Goal: Task Accomplishment & Management: Manage account settings

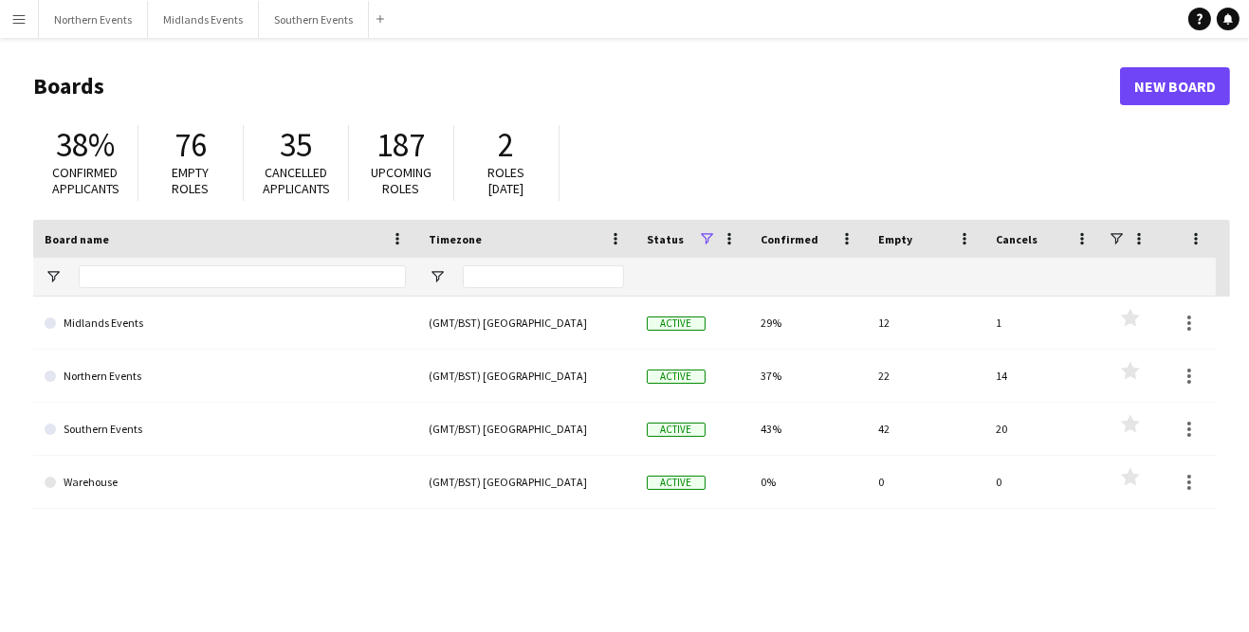
click at [18, 12] on app-icon "Menu" at bounding box center [18, 18] width 15 height 15
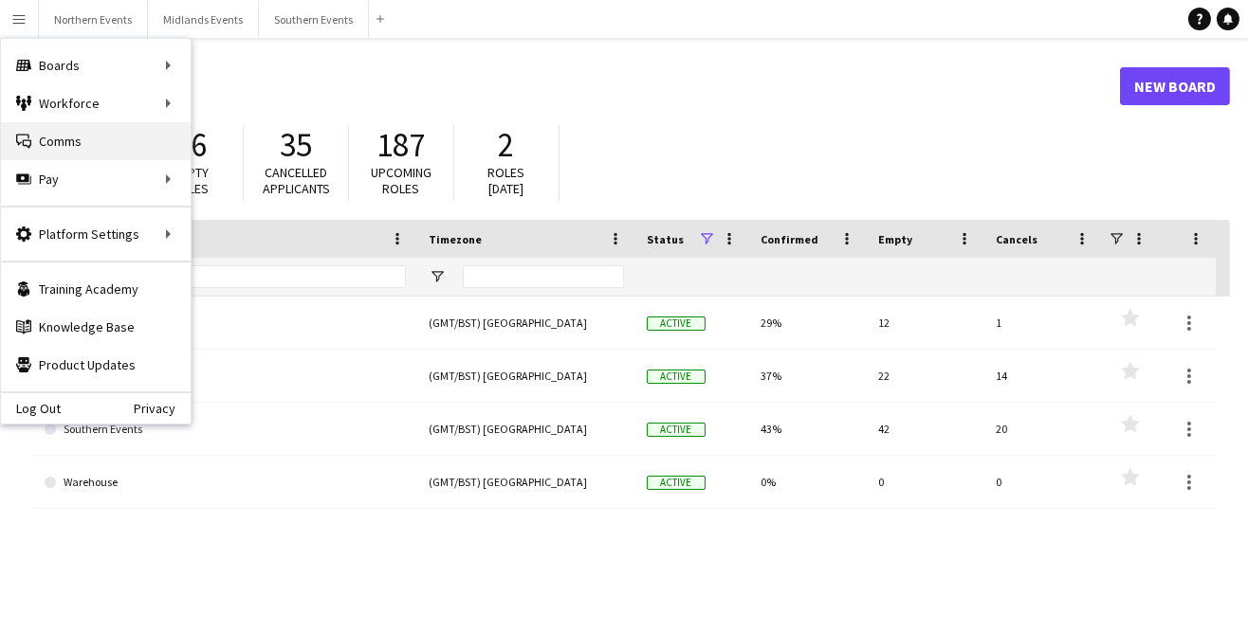
click at [43, 148] on link "Comms Comms" at bounding box center [96, 141] width 190 height 38
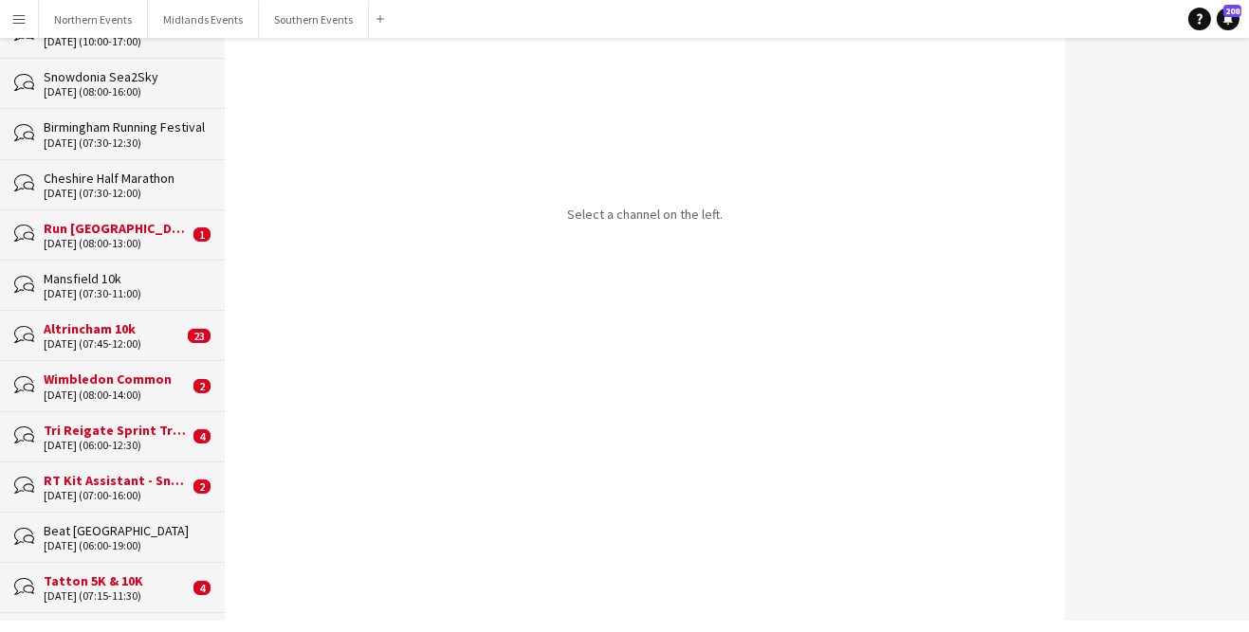
scroll to position [309, 0]
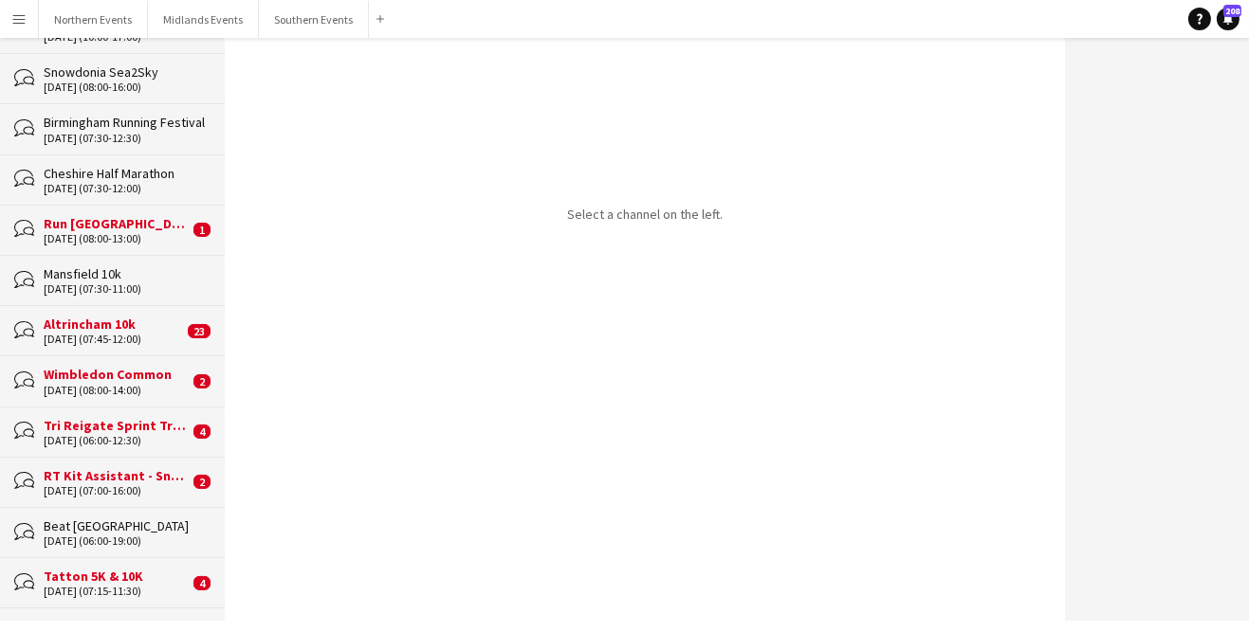
click at [77, 341] on div "[DATE] (07:45-12:00)" at bounding box center [113, 339] width 139 height 13
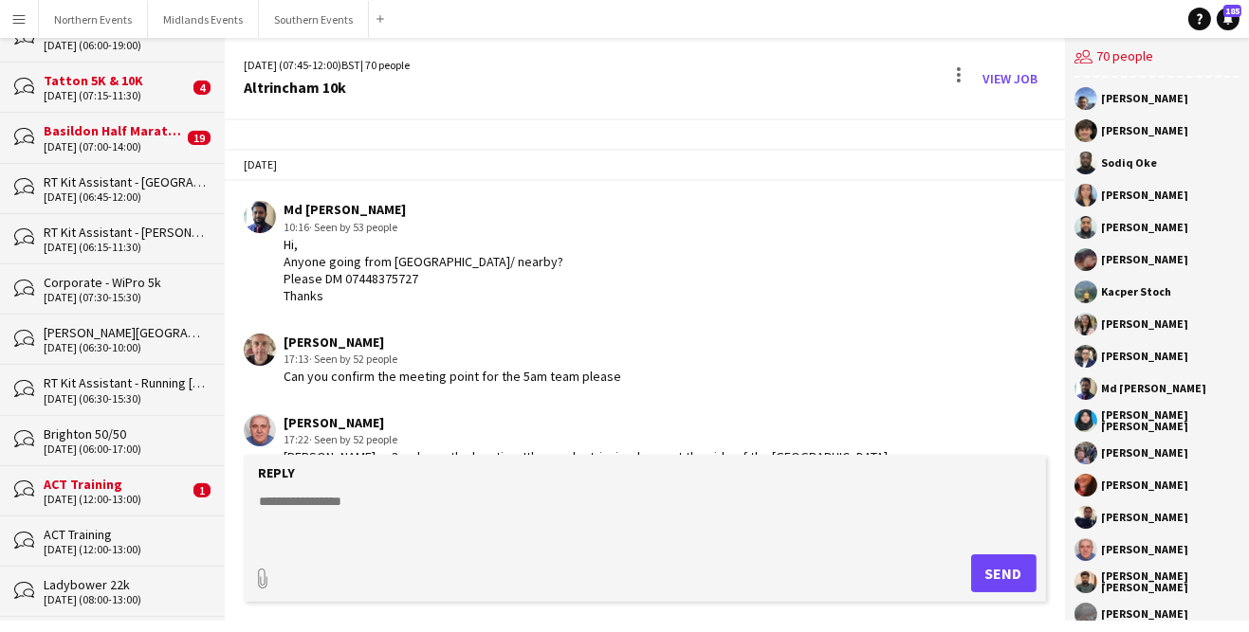
scroll to position [809, 0]
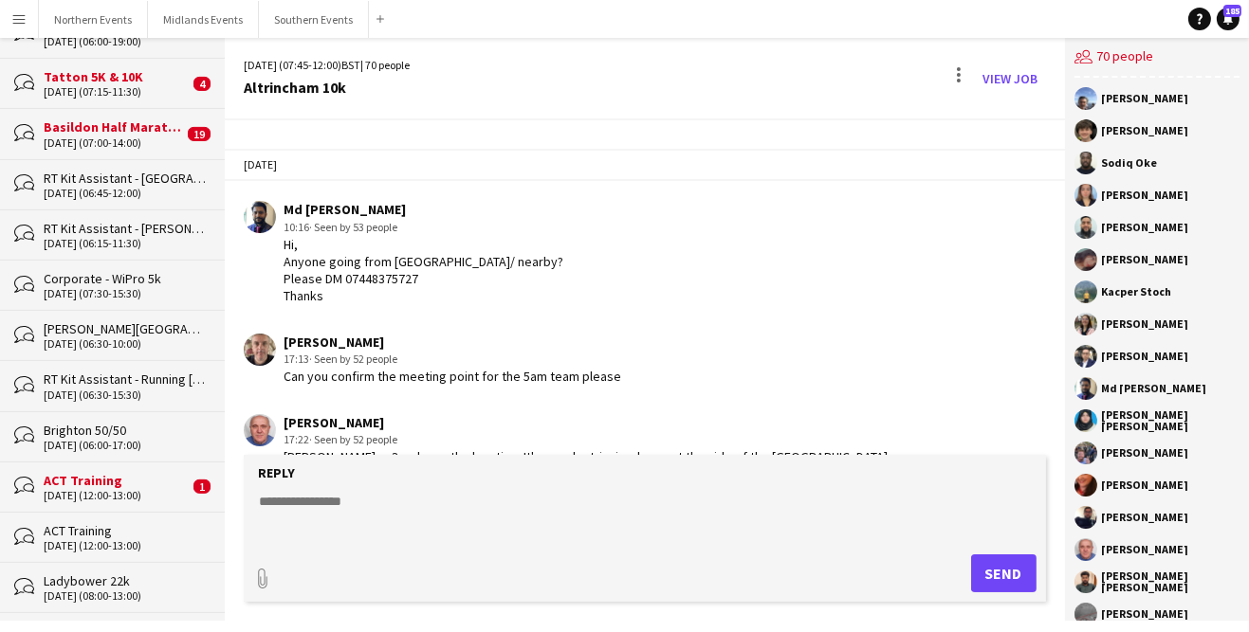
click at [64, 489] on div "[DATE] (12:00-13:00)" at bounding box center [116, 495] width 145 height 13
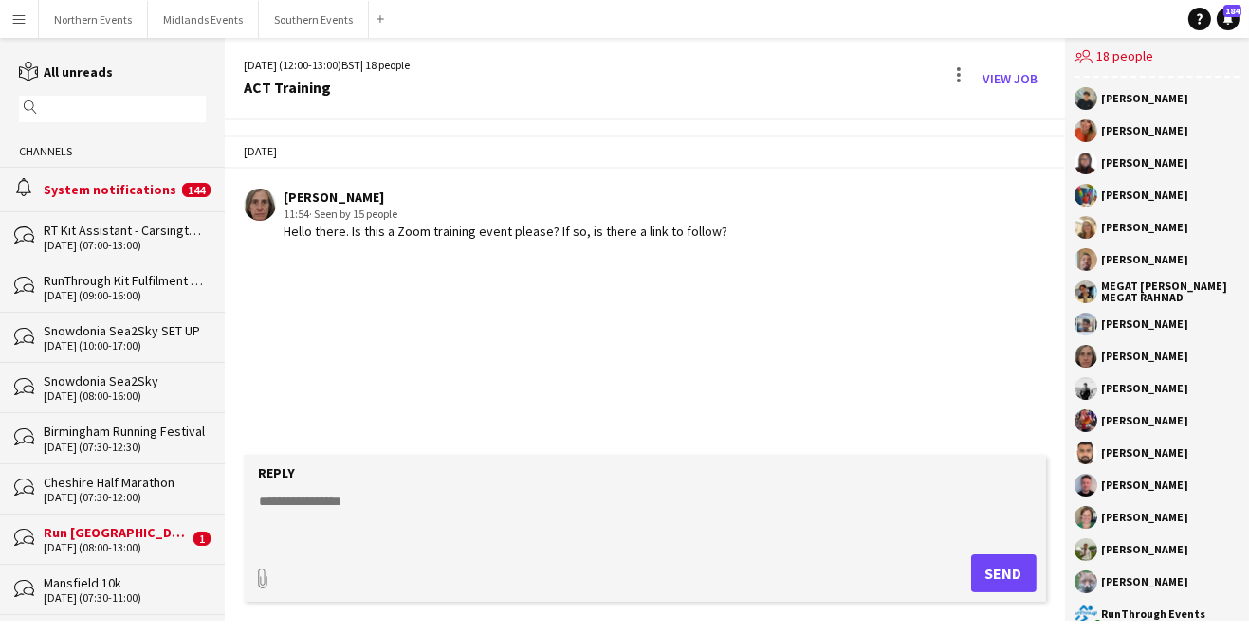
click at [76, 335] on div "Snowdonia Sea2Sky SET UP" at bounding box center [125, 330] width 162 height 17
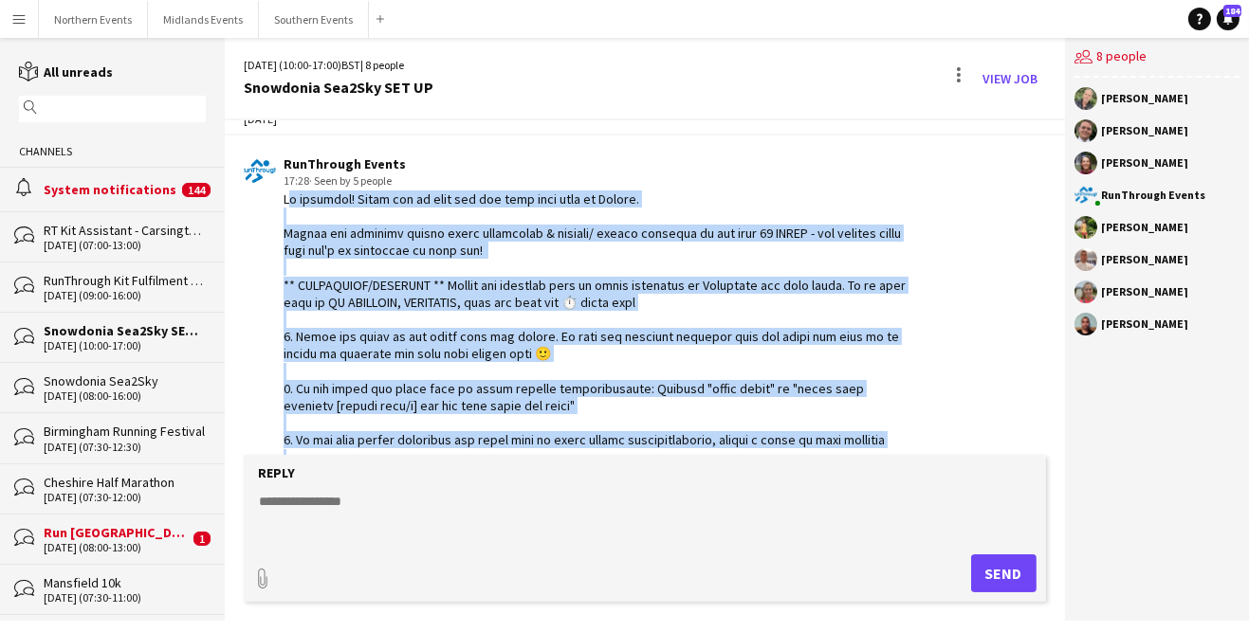
scroll to position [1582, 0]
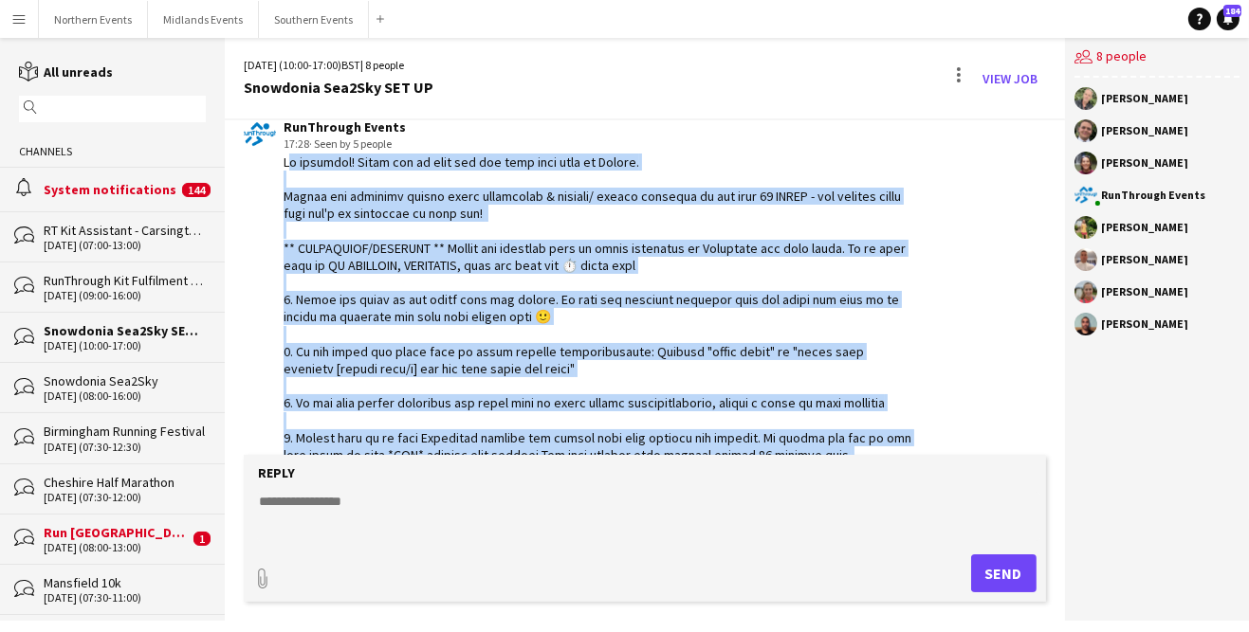
copy div "Lo ipsumdol! Sitam con ad elit sed doe temp inci utla et Dolore. Magnaa eni adm…"
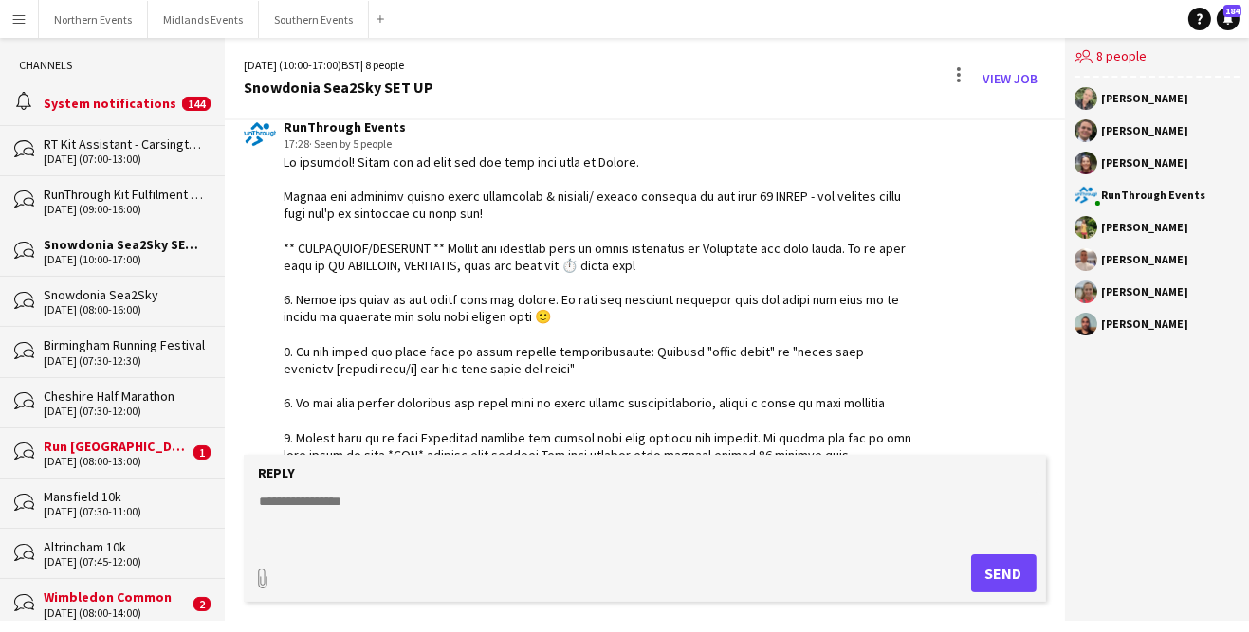
scroll to position [99, 0]
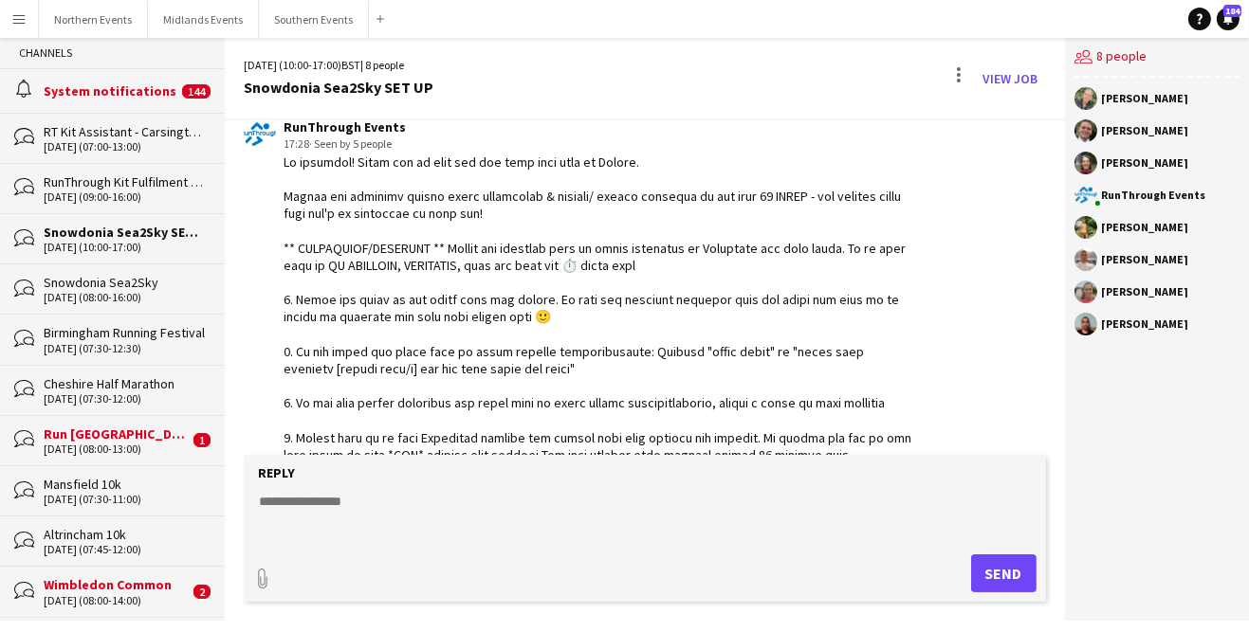
click at [63, 526] on div "Altrincham 10k" at bounding box center [125, 534] width 162 height 17
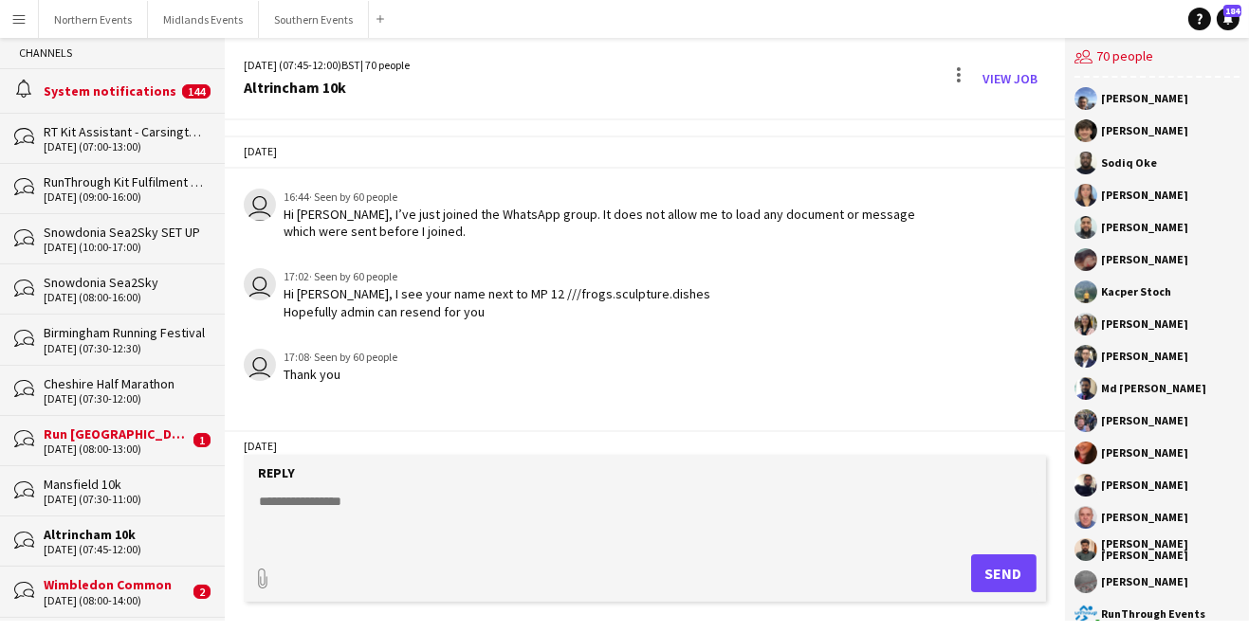
scroll to position [2478, 0]
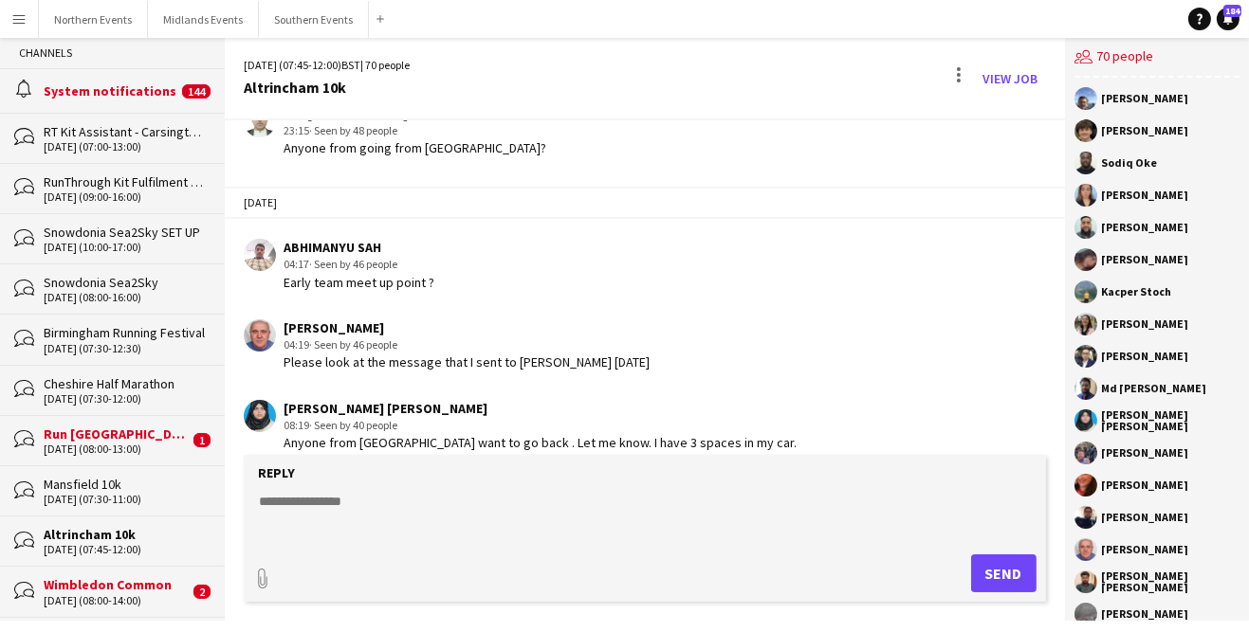
paste textarea "**********"
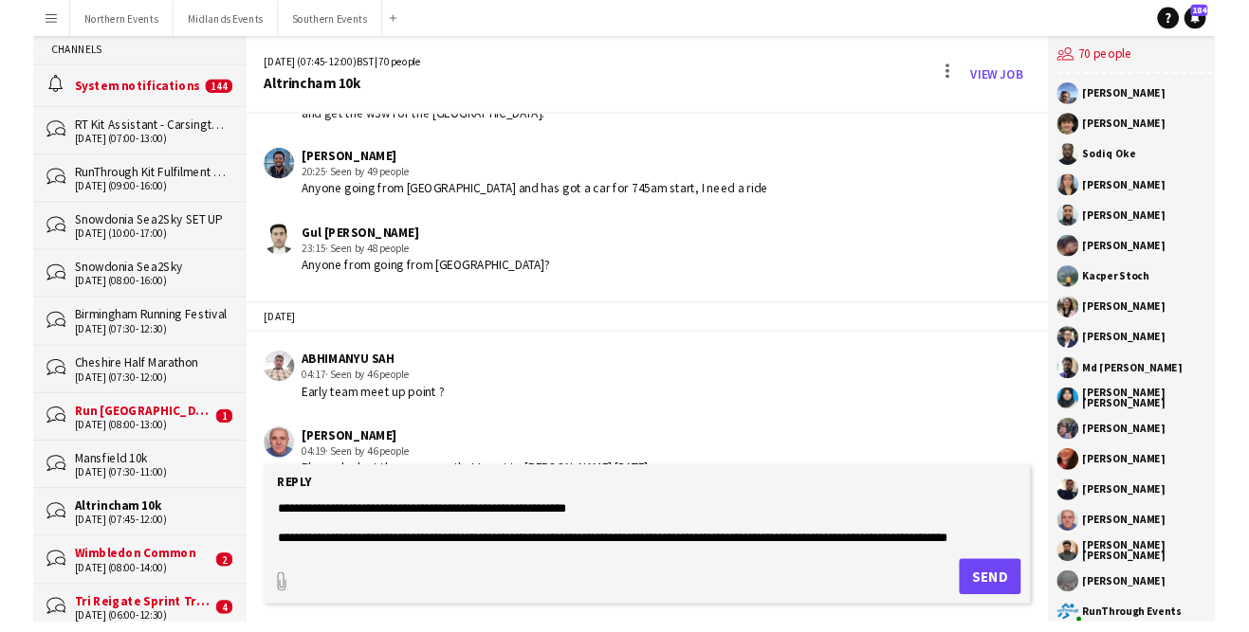
scroll to position [2233, 0]
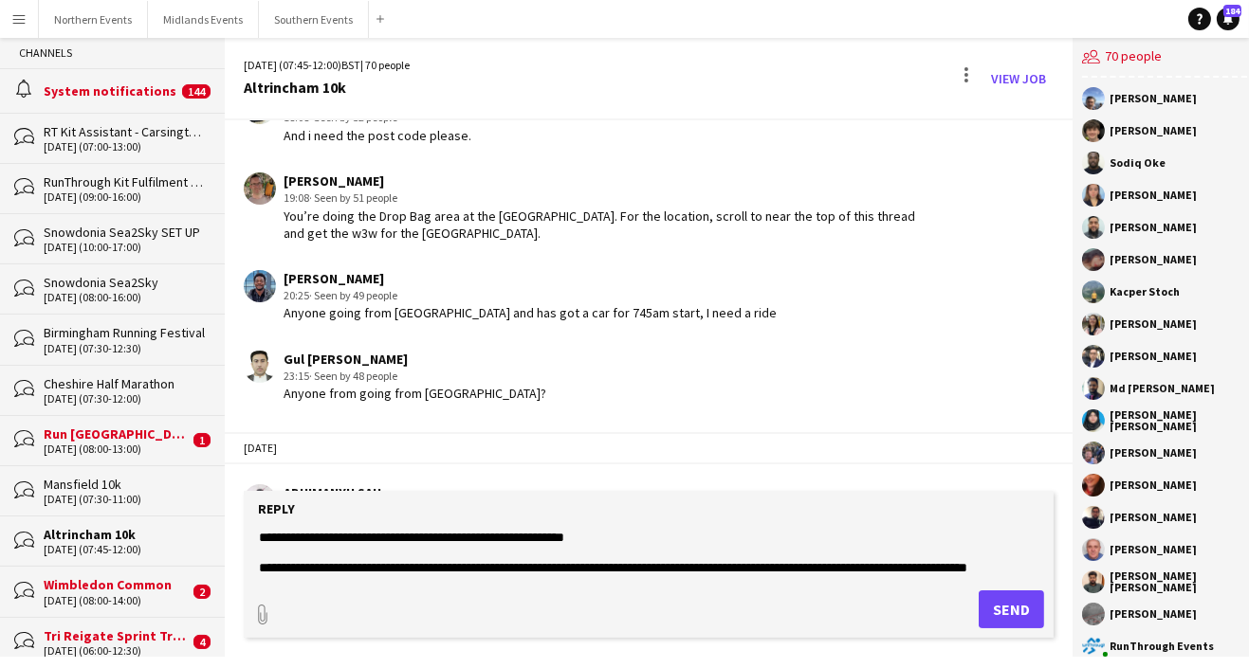
click at [597, 577] on textarea at bounding box center [648, 552] width 783 height 49
click at [596, 577] on textarea at bounding box center [648, 552] width 783 height 49
click at [609, 577] on textarea at bounding box center [648, 552] width 783 height 49
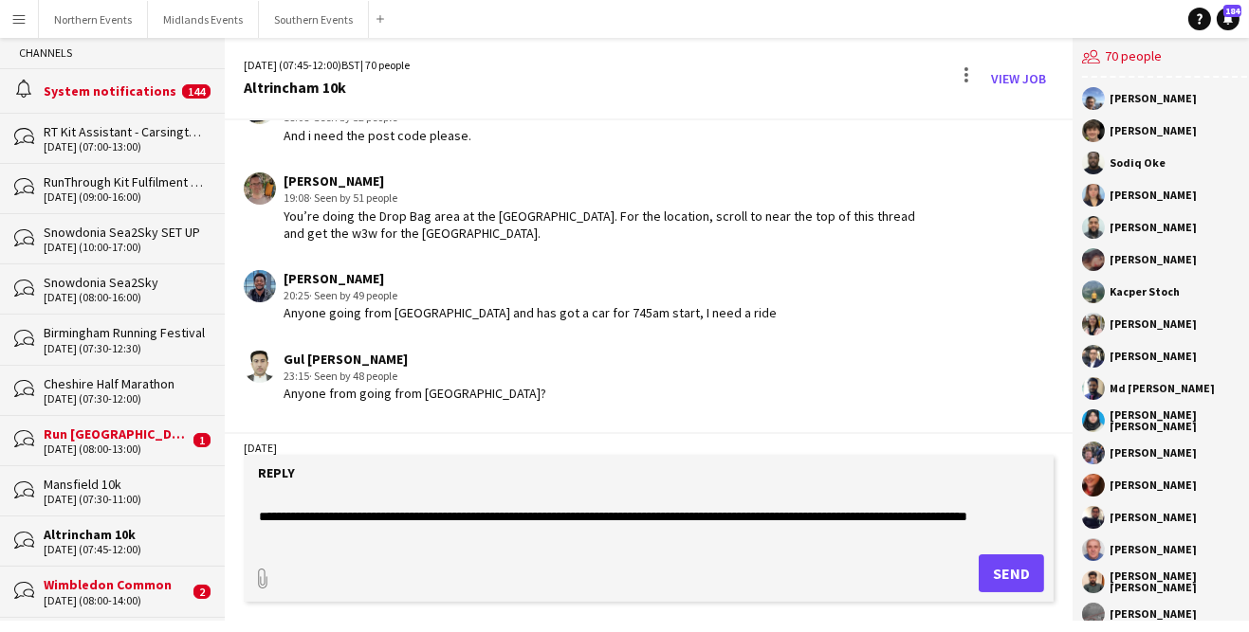
scroll to position [11, 0]
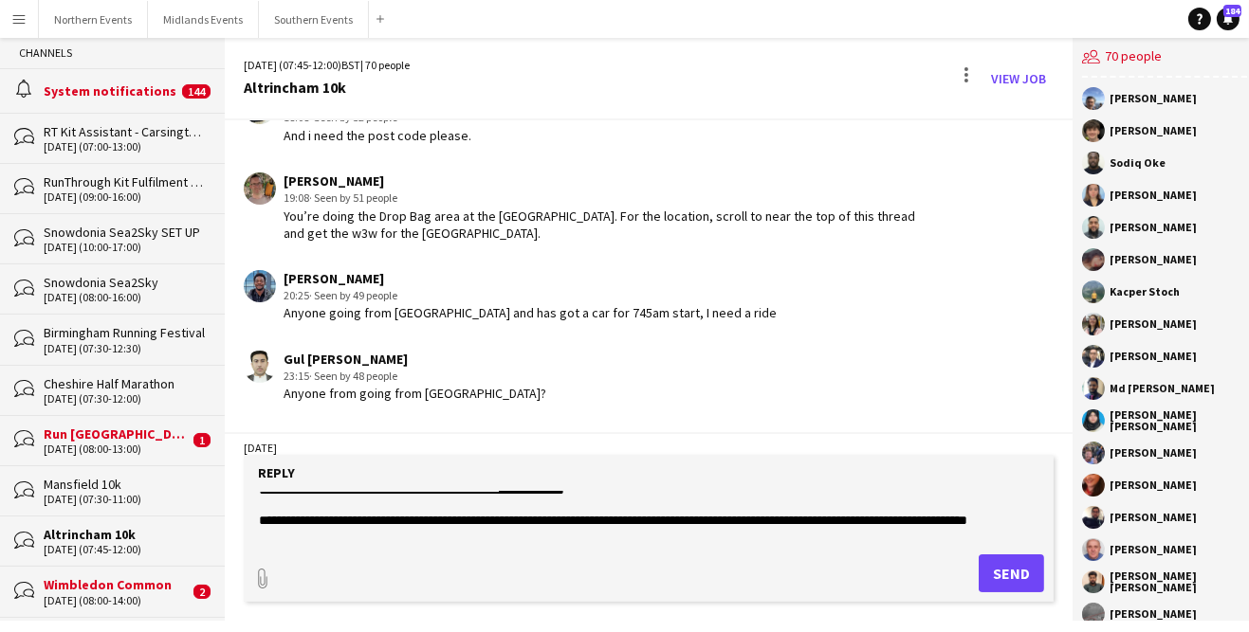
click at [713, 541] on textarea at bounding box center [648, 516] width 783 height 49
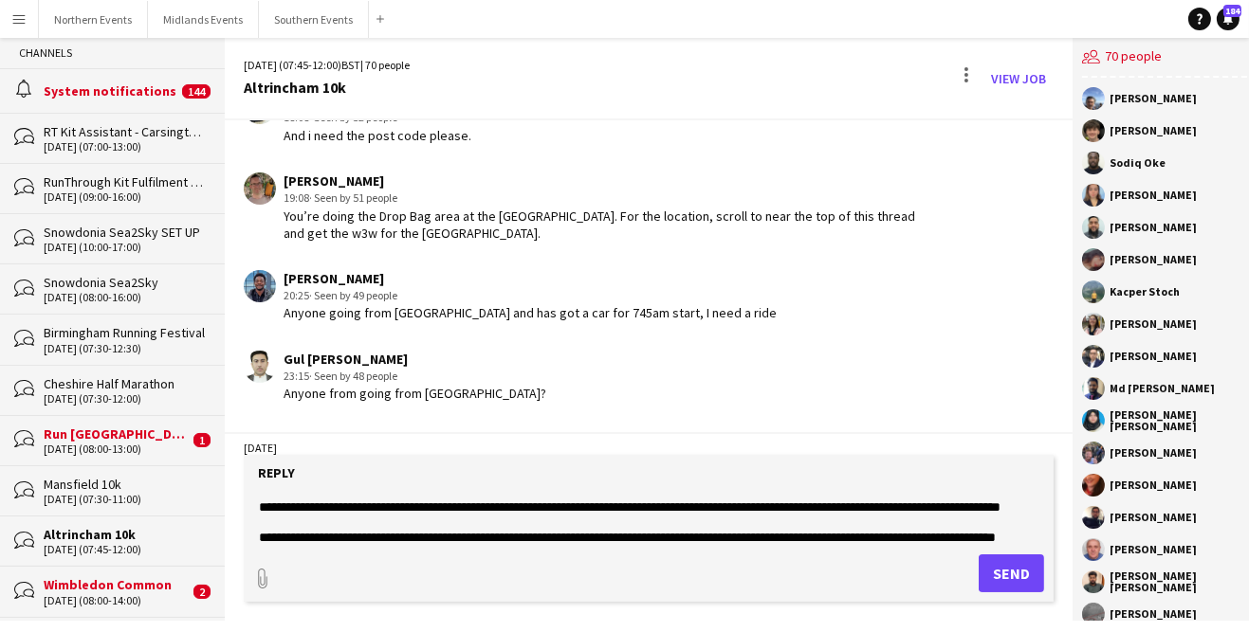
scroll to position [108, 0]
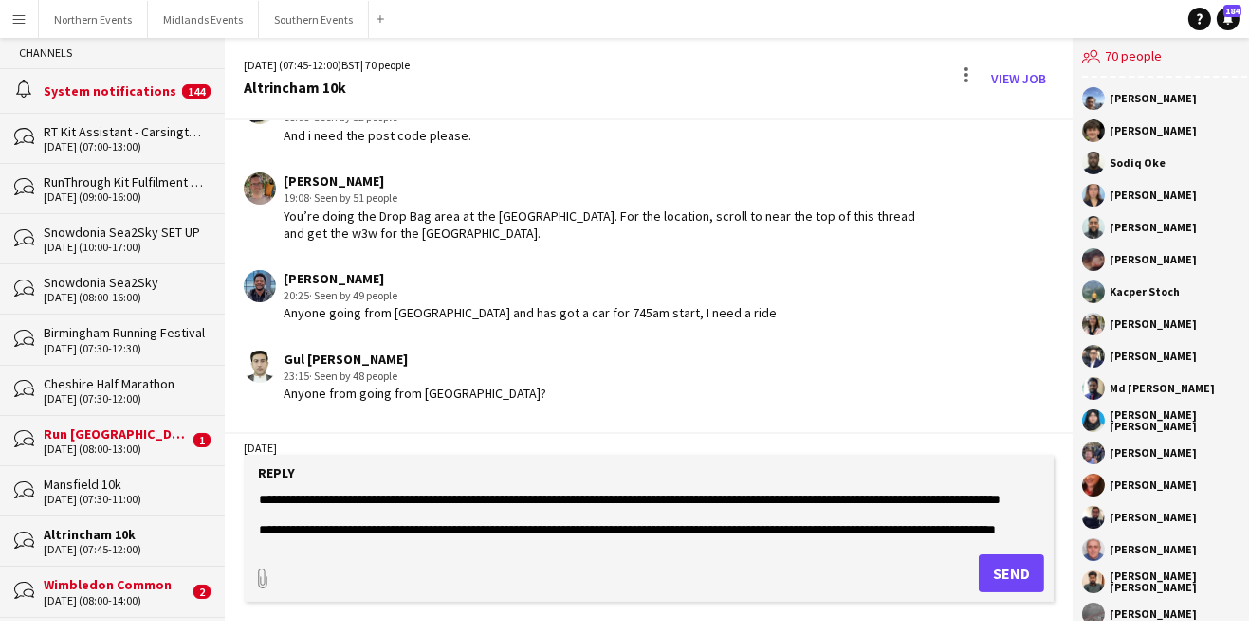
click at [793, 541] on textarea at bounding box center [648, 516] width 783 height 49
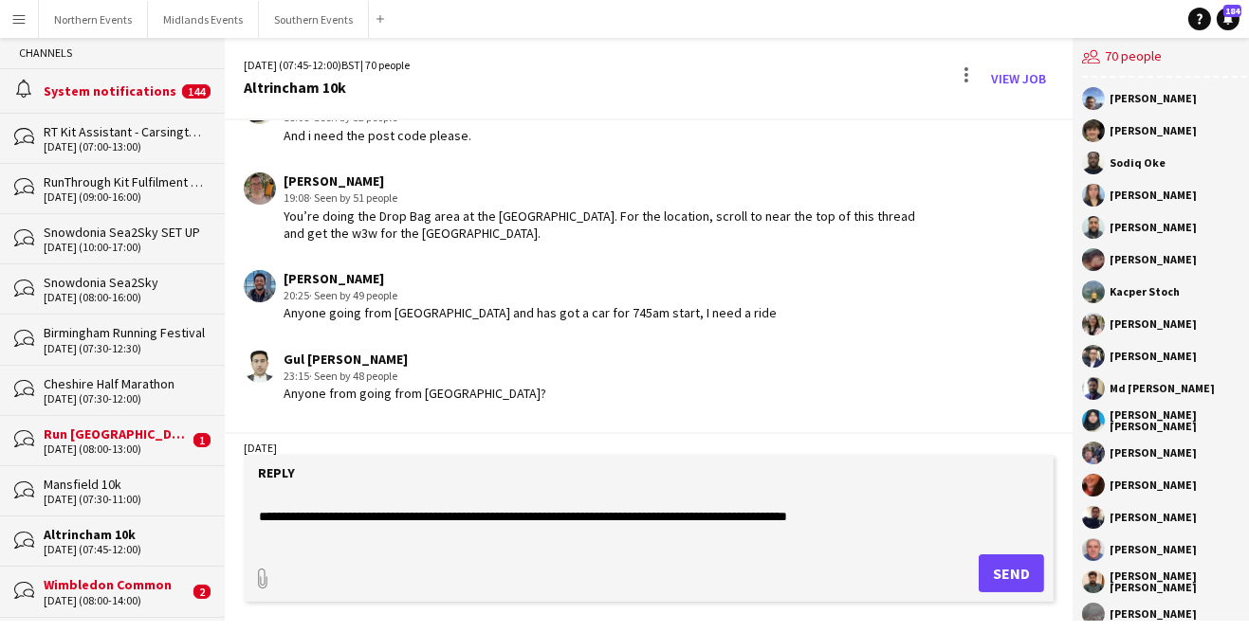
scroll to position [154, 0]
click at [801, 541] on textarea at bounding box center [648, 516] width 783 height 49
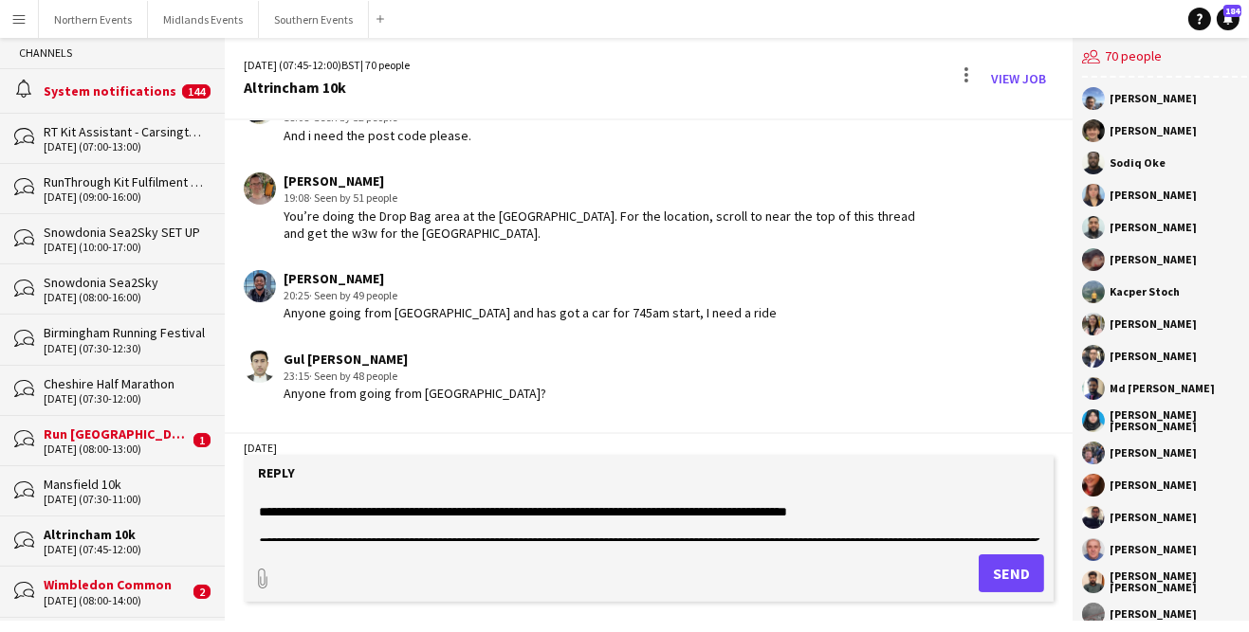
scroll to position [164, 0]
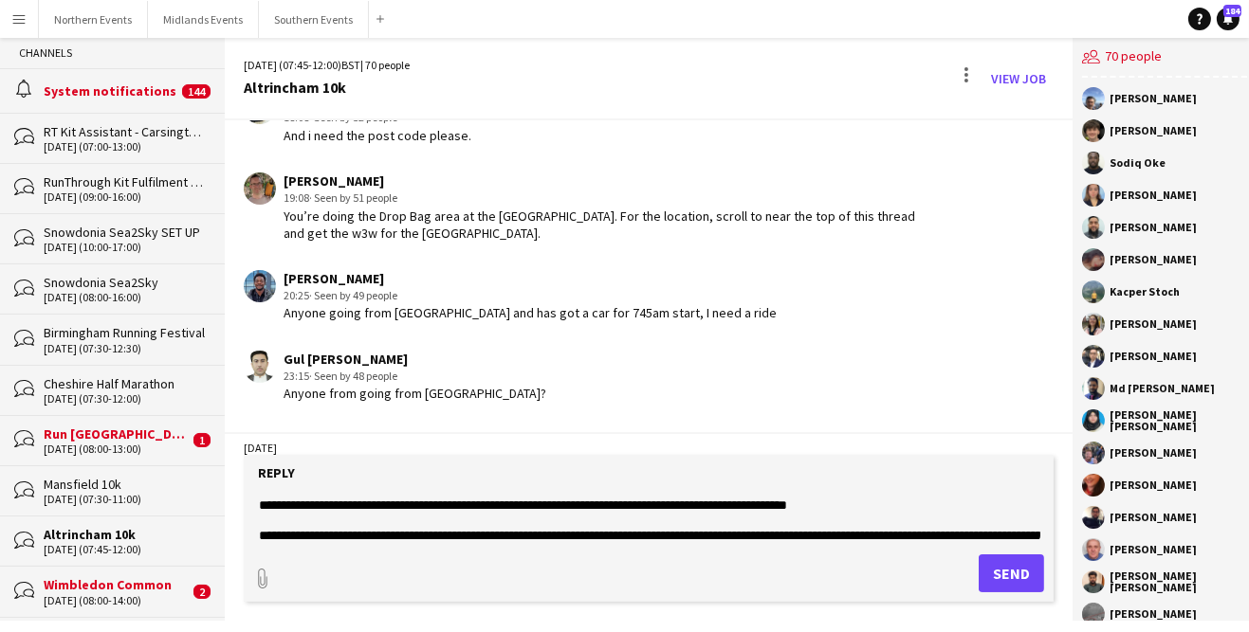
click at [609, 541] on textarea at bounding box center [648, 516] width 783 height 49
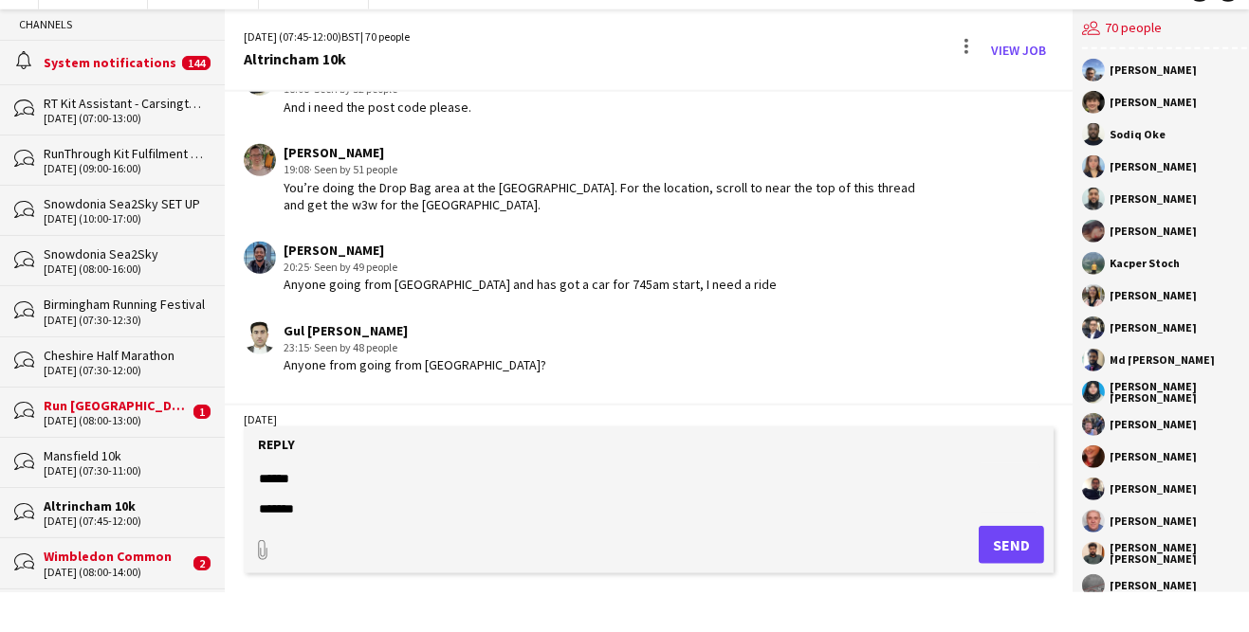
scroll to position [317, 0]
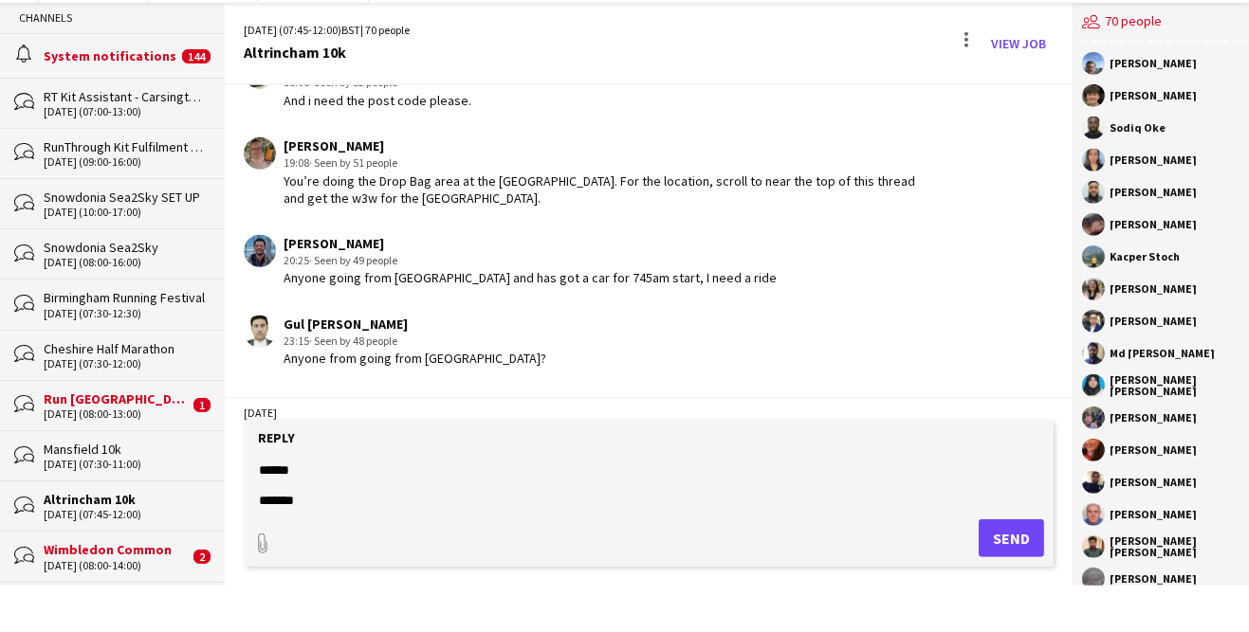
type textarea "**********"
click at [1001, 593] on button "Send" at bounding box center [1010, 574] width 65 height 38
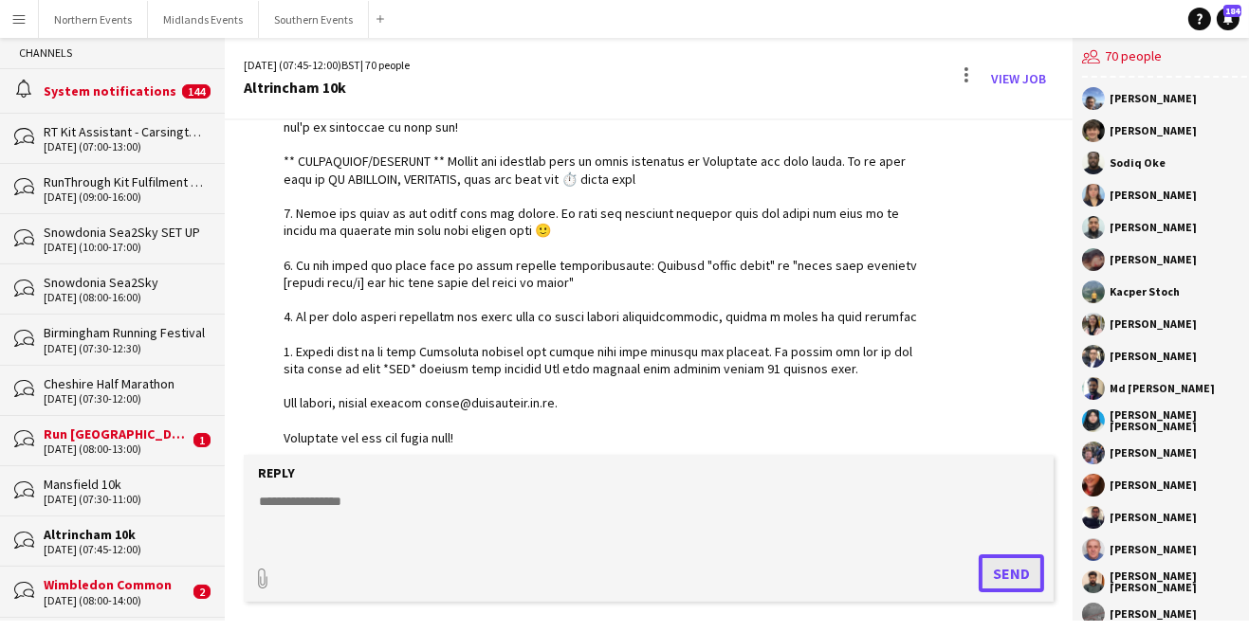
scroll to position [0, 0]
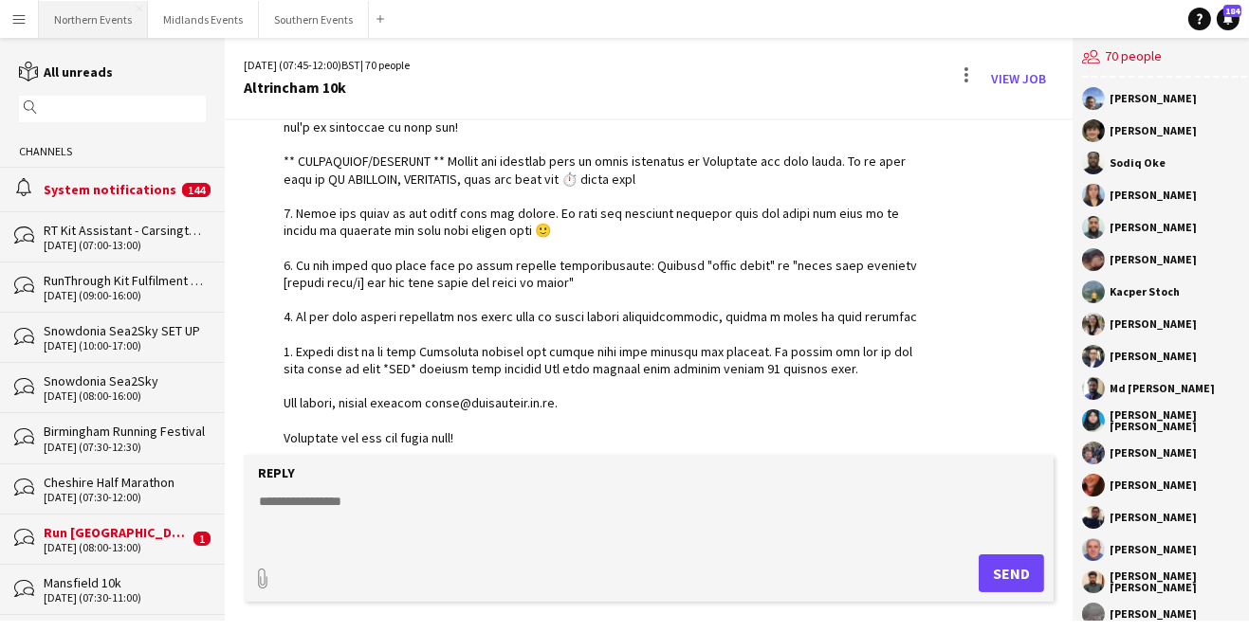
click at [88, 15] on button "Northern Events Close" at bounding box center [93, 19] width 109 height 37
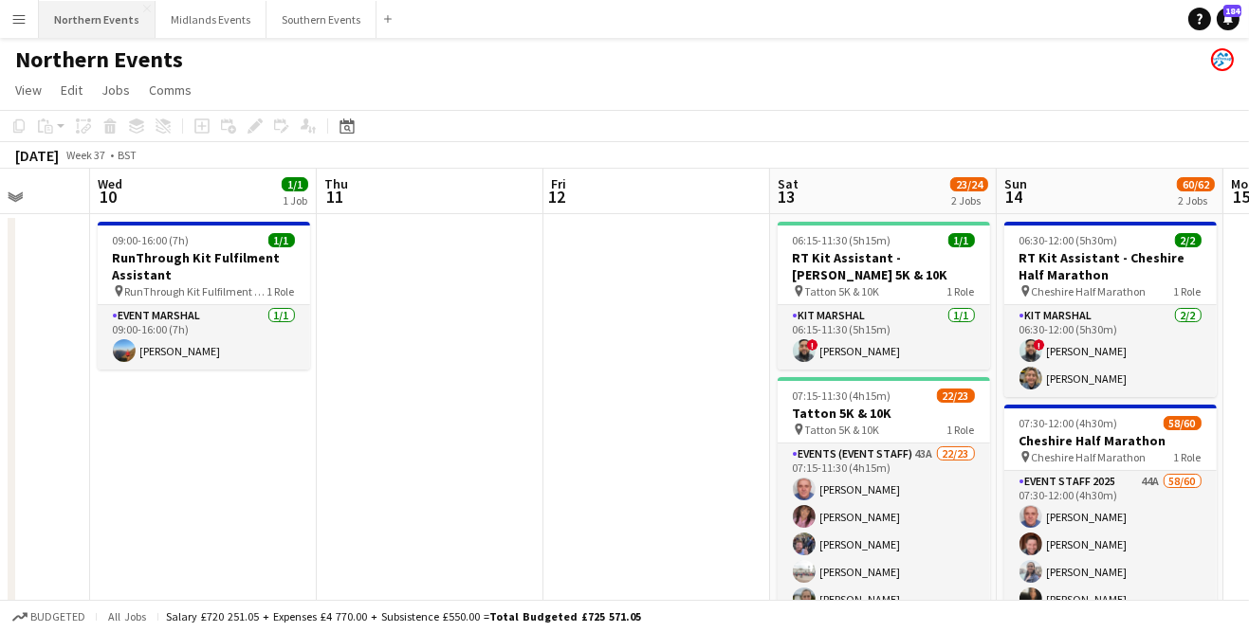
scroll to position [0, 820]
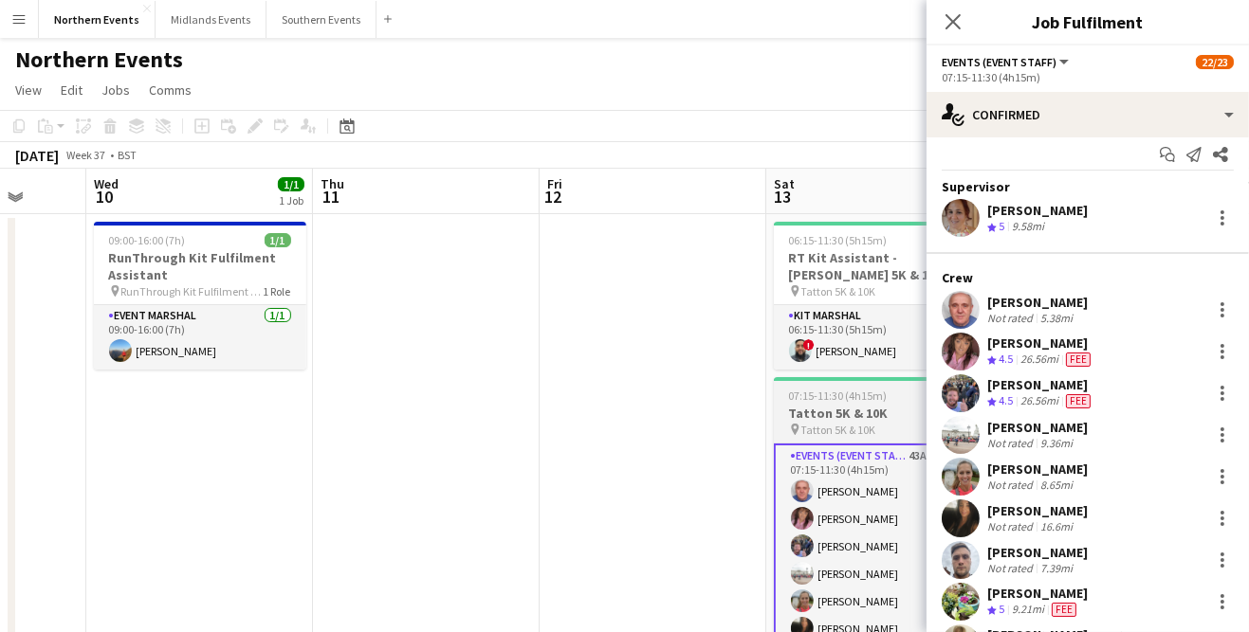
scroll to position [0, 0]
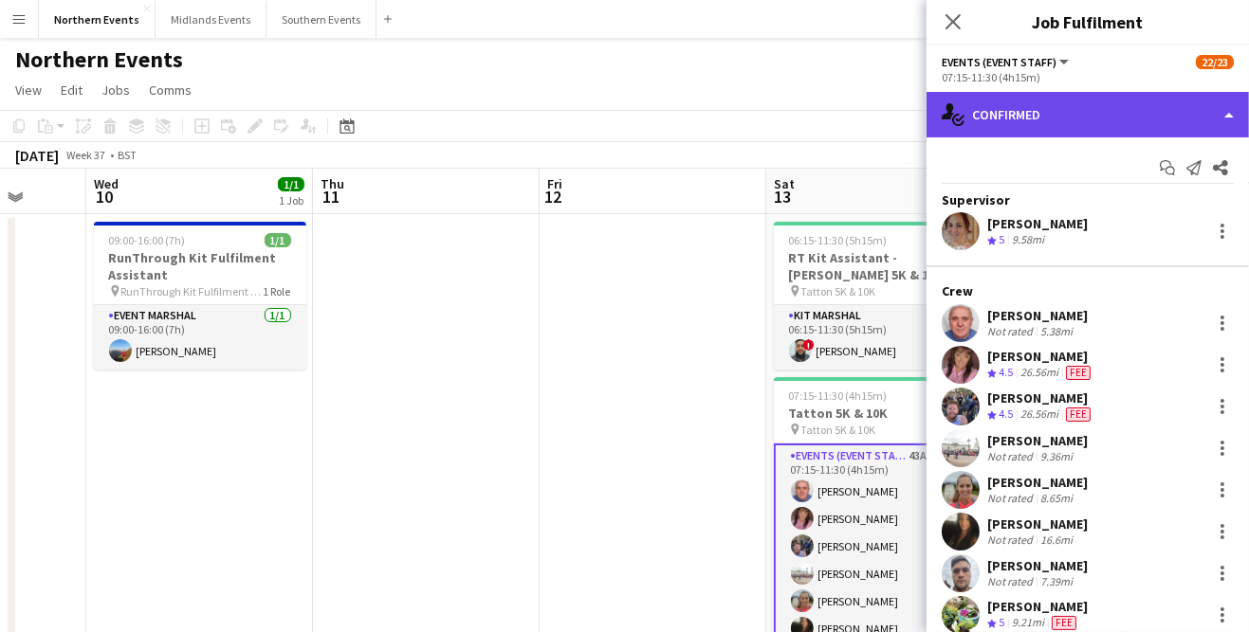
click at [1168, 116] on div "single-neutral-actions-check-2 Confirmed" at bounding box center [1087, 115] width 322 height 46
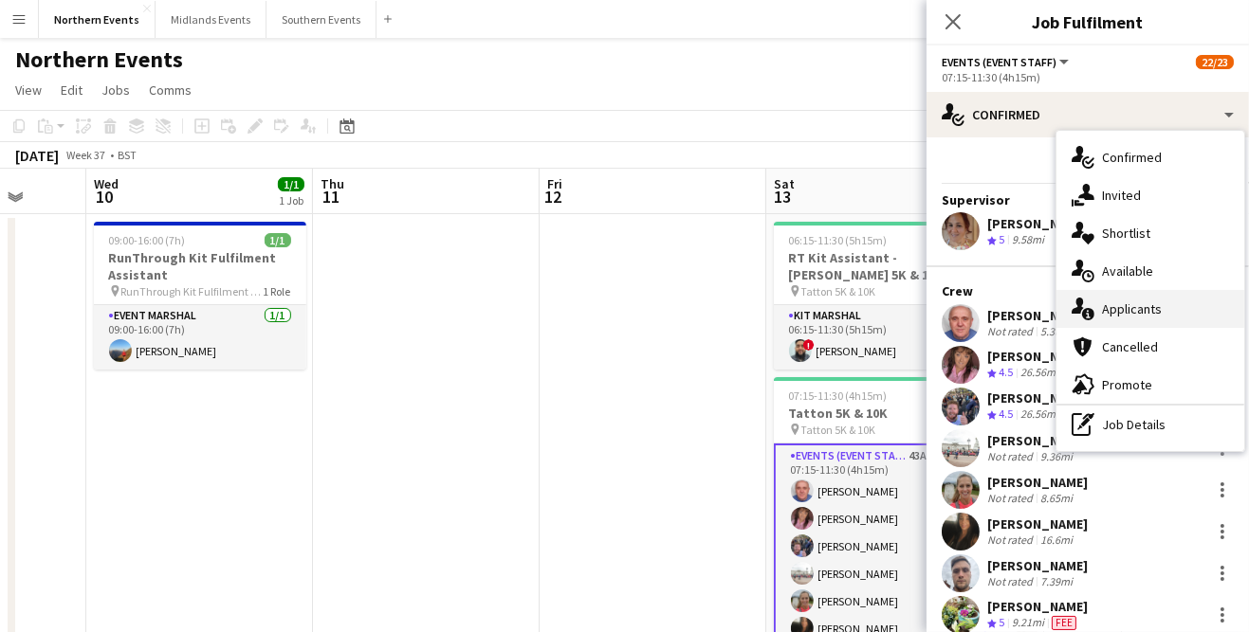
click at [1167, 314] on div "single-neutral-actions-information Applicants" at bounding box center [1150, 309] width 188 height 38
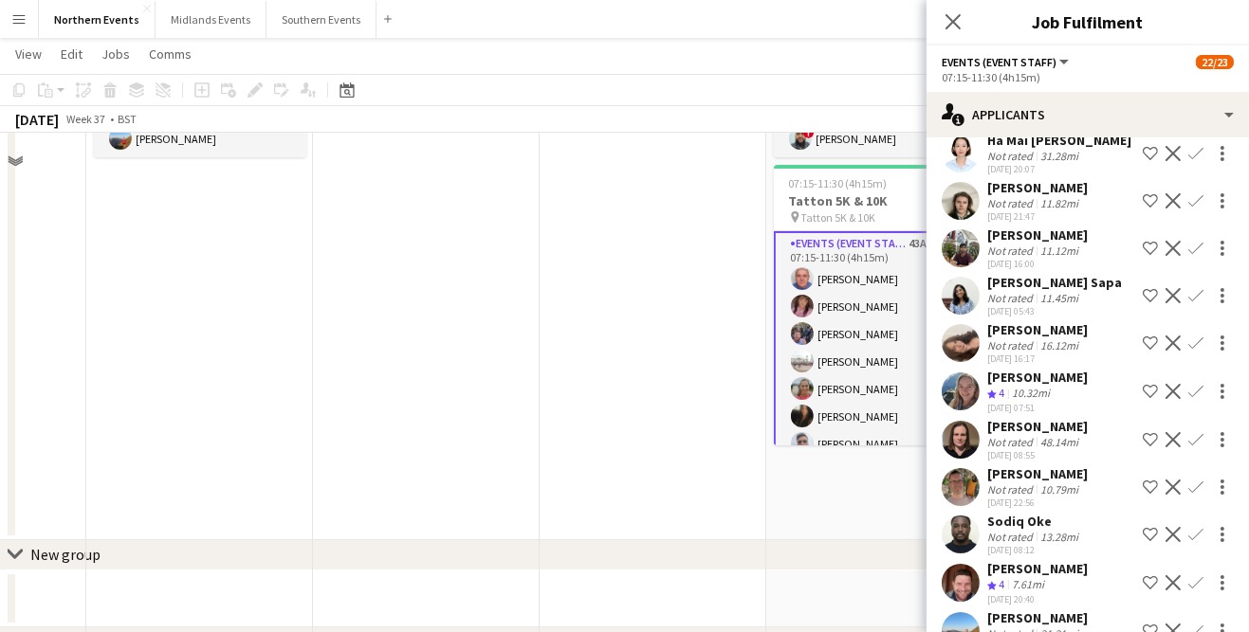
scroll to position [245, 0]
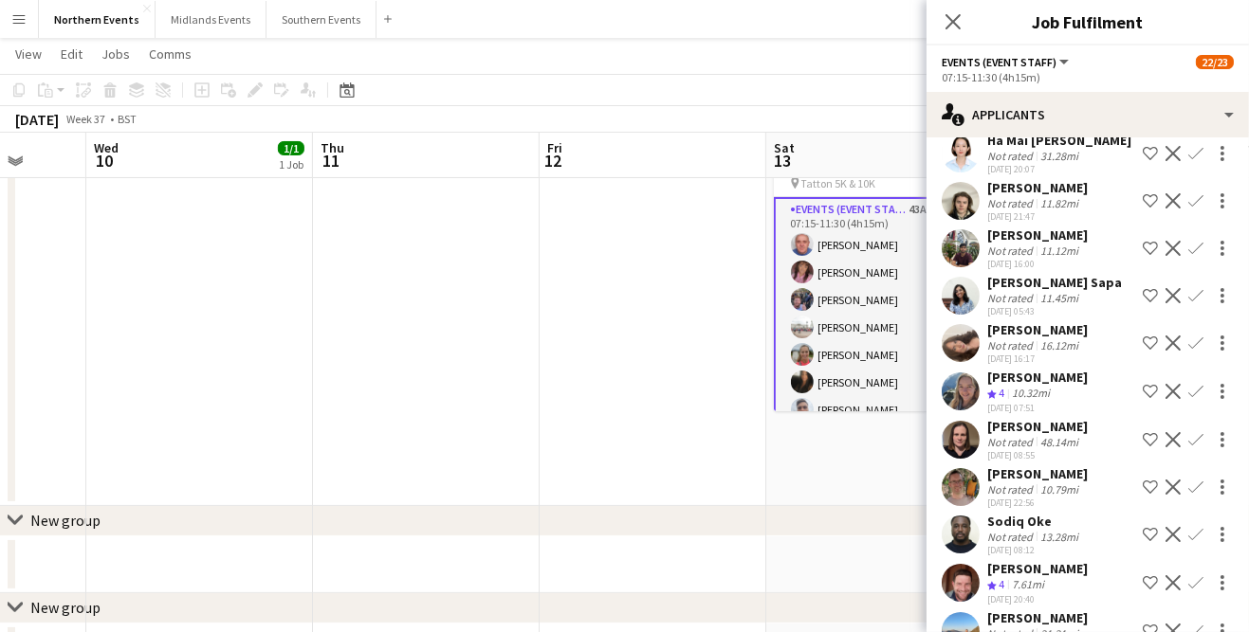
click at [1193, 575] on app-icon "Confirm" at bounding box center [1195, 582] width 15 height 15
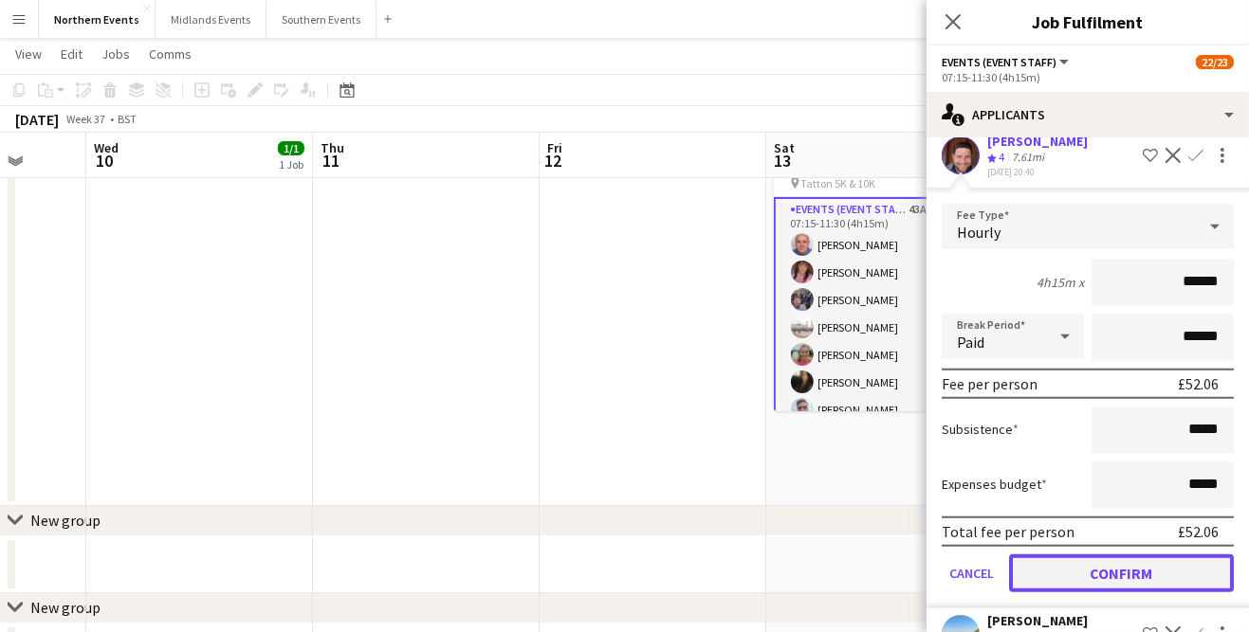
click at [1180, 555] on button "Confirm" at bounding box center [1121, 574] width 225 height 38
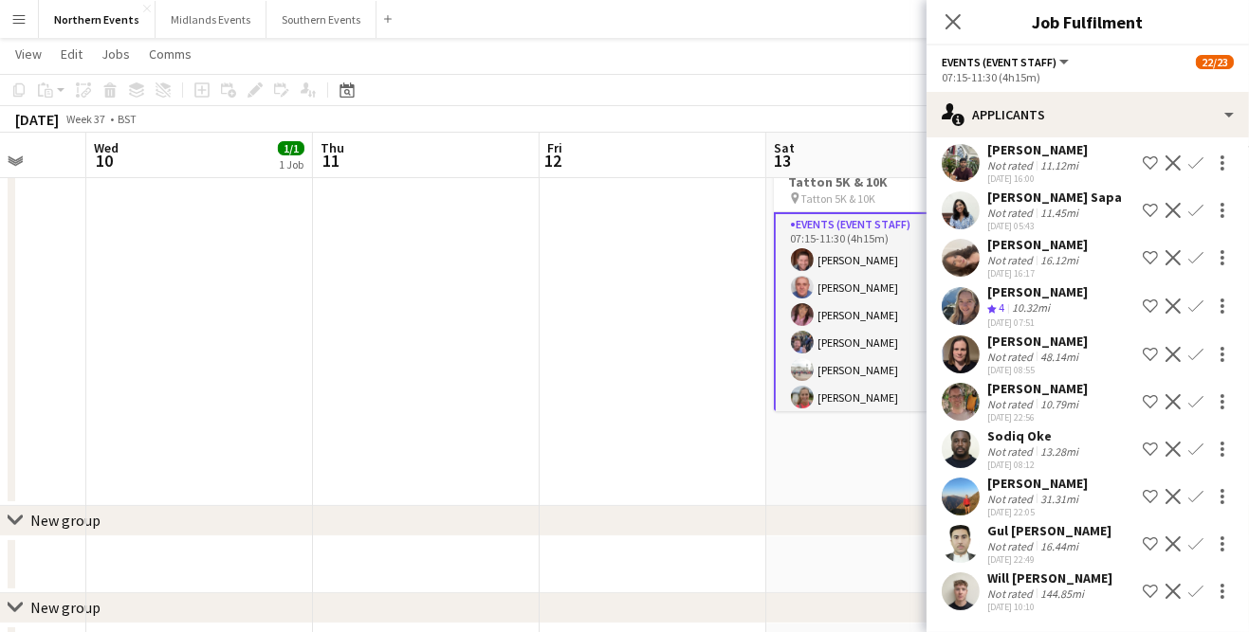
scroll to position [1510, 0]
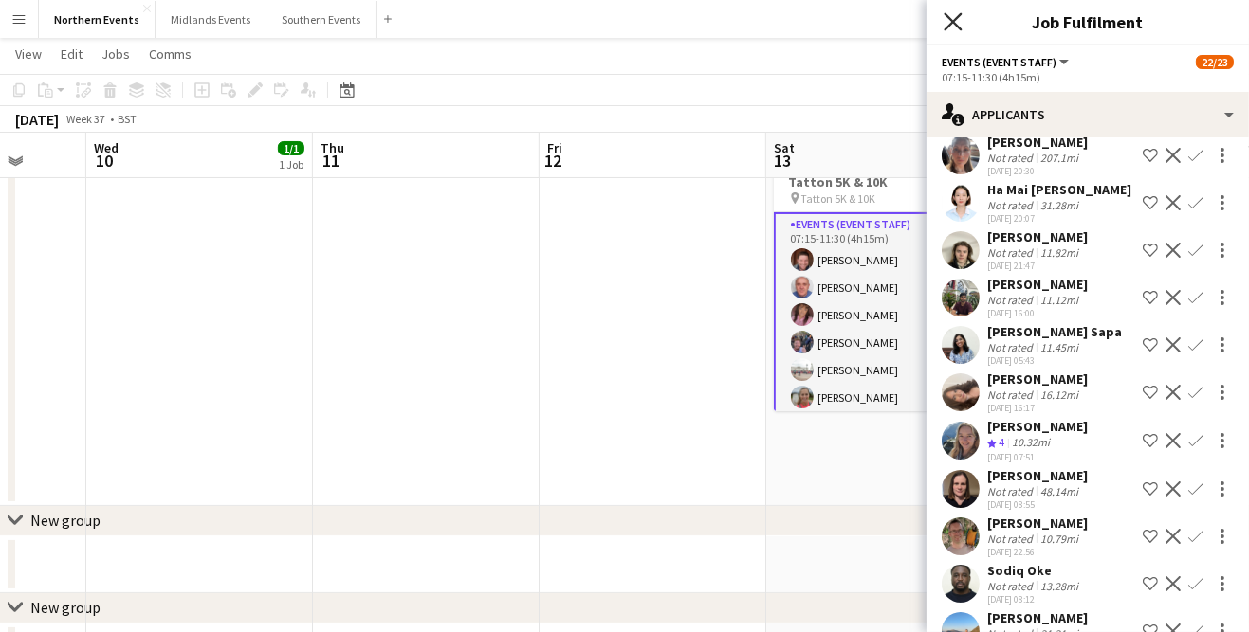
click at [959, 27] on icon at bounding box center [952, 21] width 18 height 18
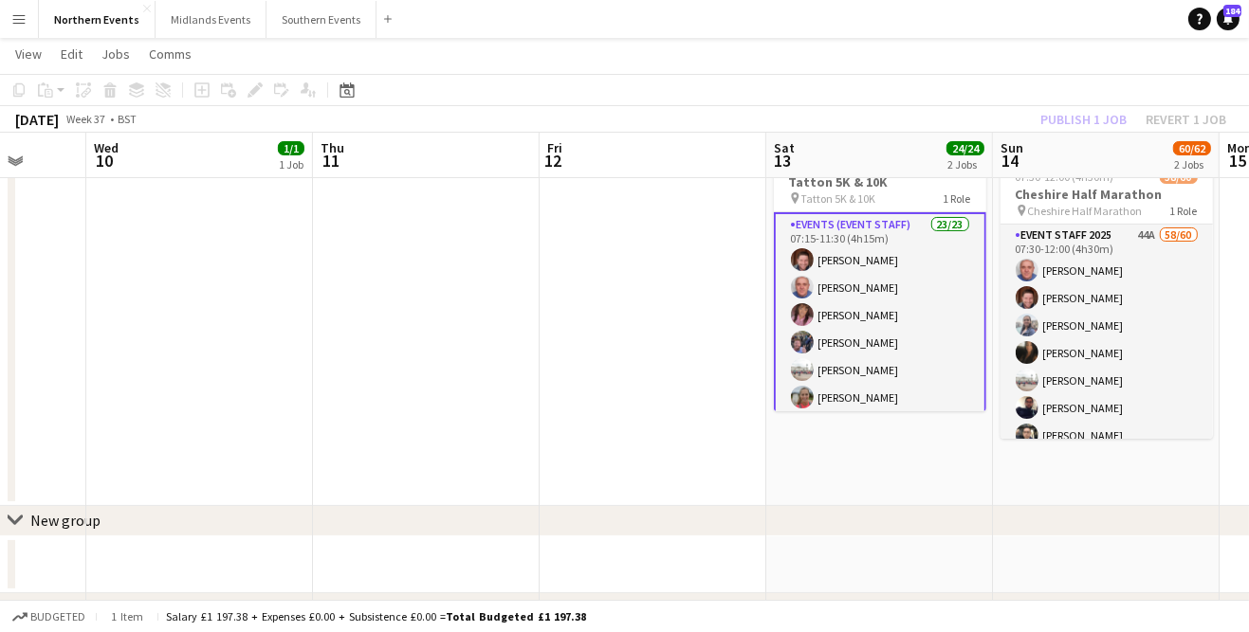
click at [1094, 119] on div "Publish 1 job Revert 1 job" at bounding box center [1132, 119] width 231 height 25
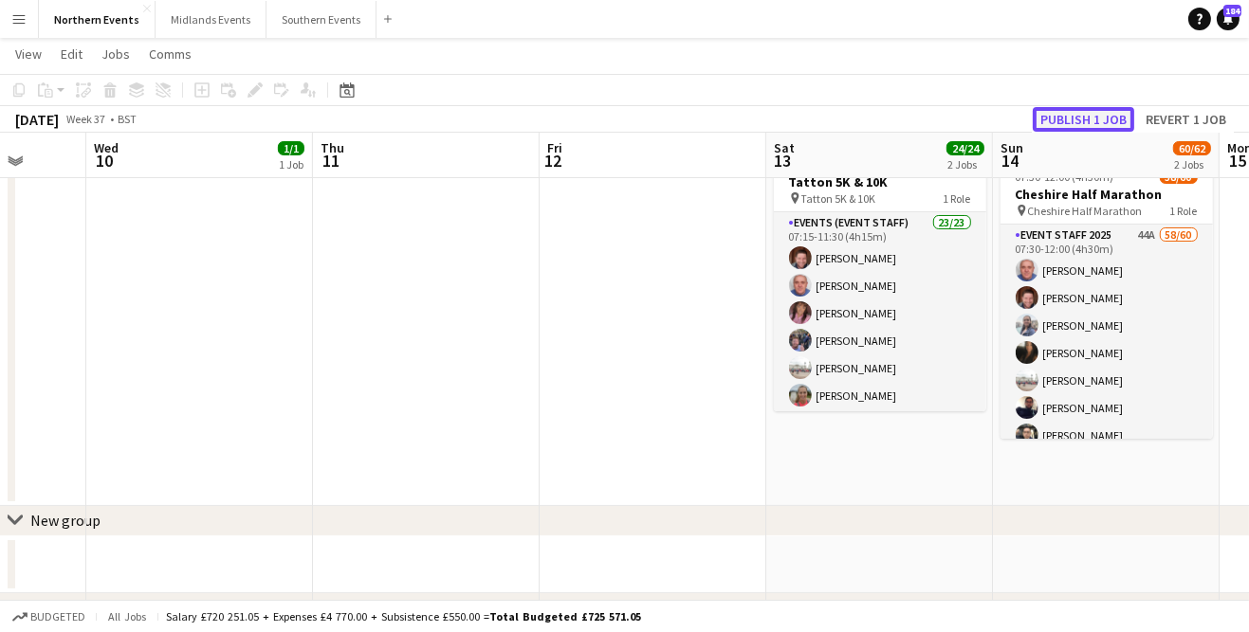
click at [1094, 119] on button "Publish 1 job" at bounding box center [1082, 119] width 101 height 25
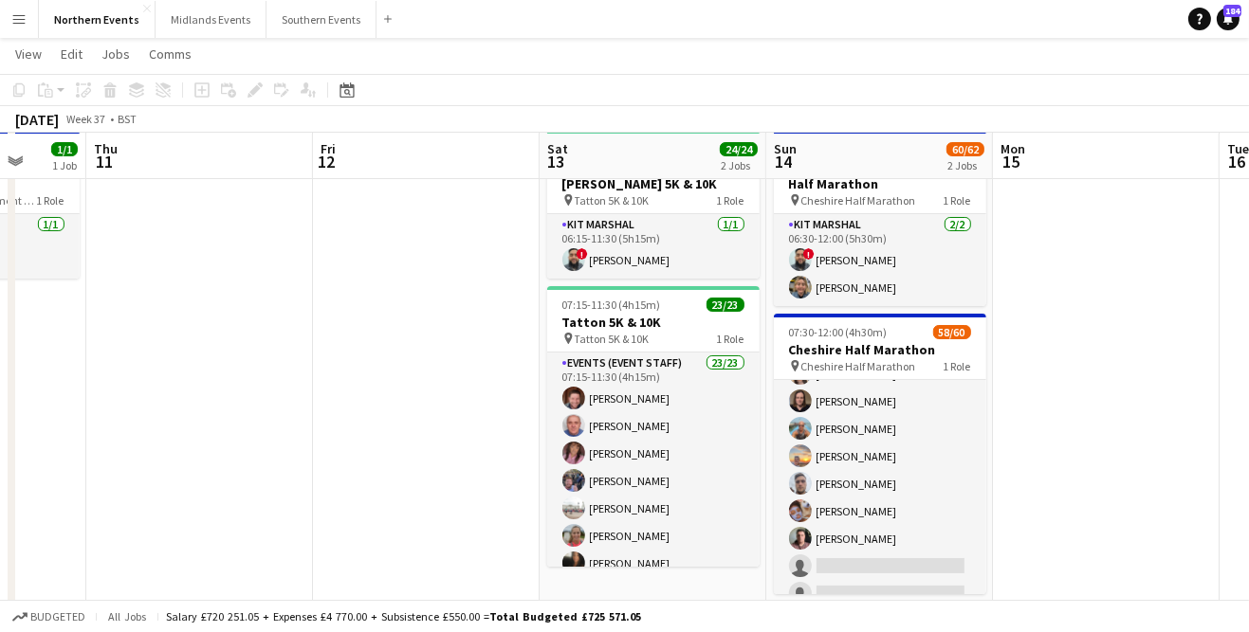
scroll to position [79, 0]
